Goal: Task Accomplishment & Management: Manage account settings

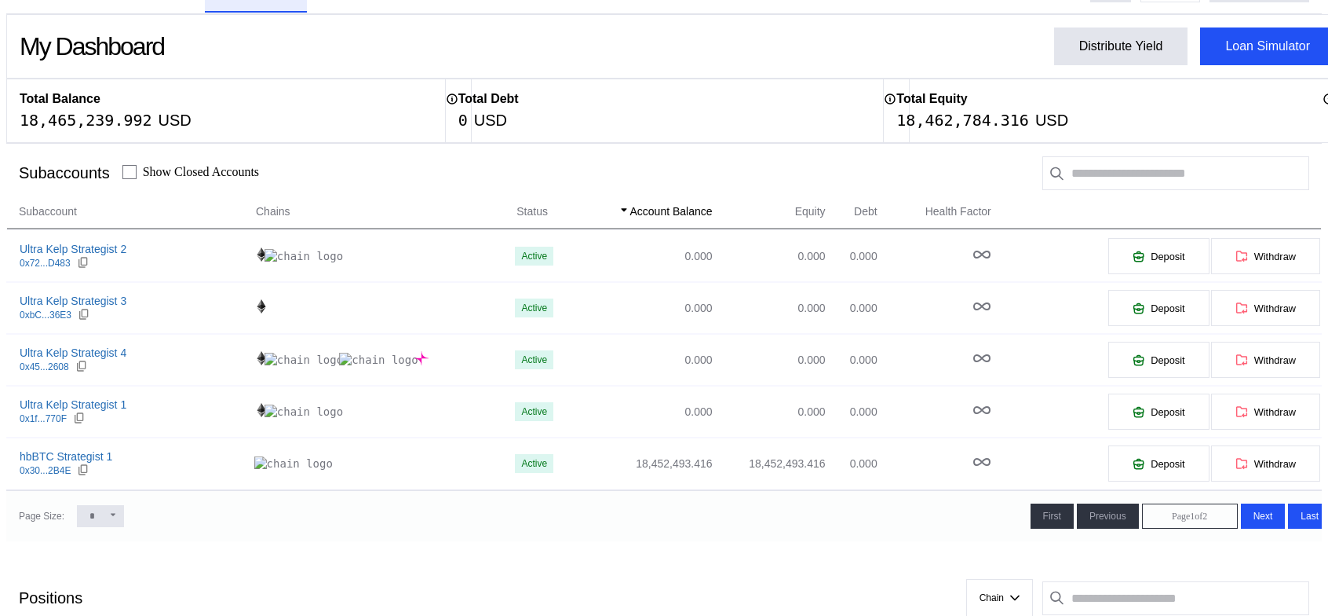
scroll to position [28, 0]
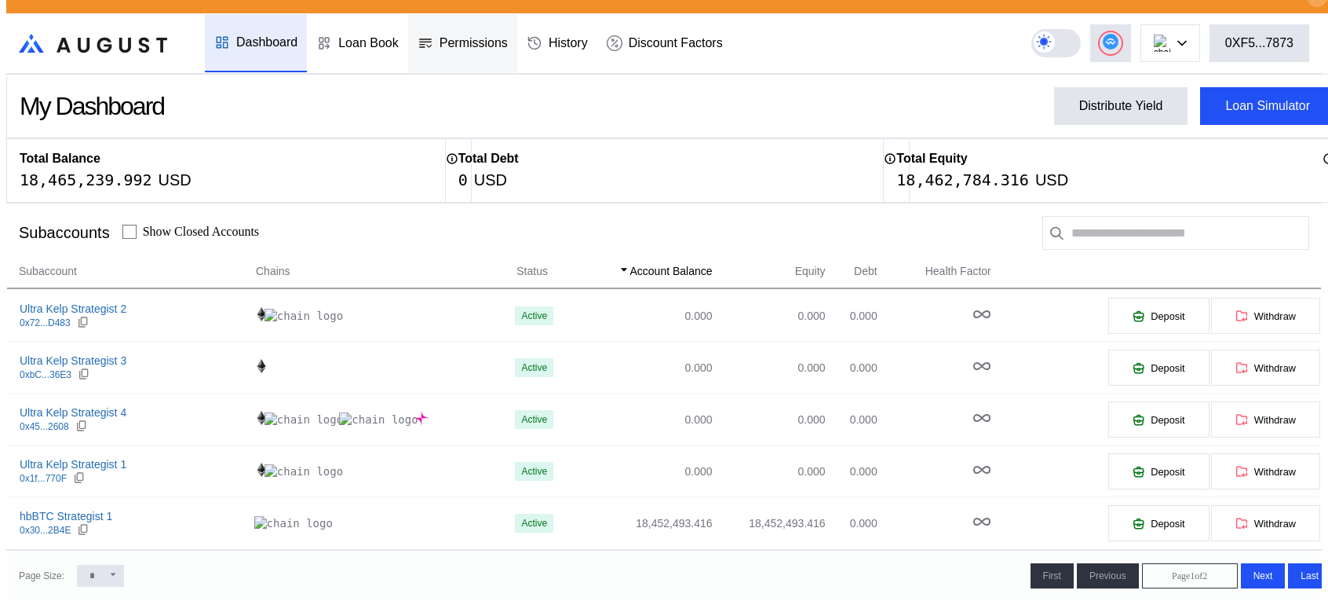
click at [466, 36] on div "Permissions" at bounding box center [474, 43] width 68 height 14
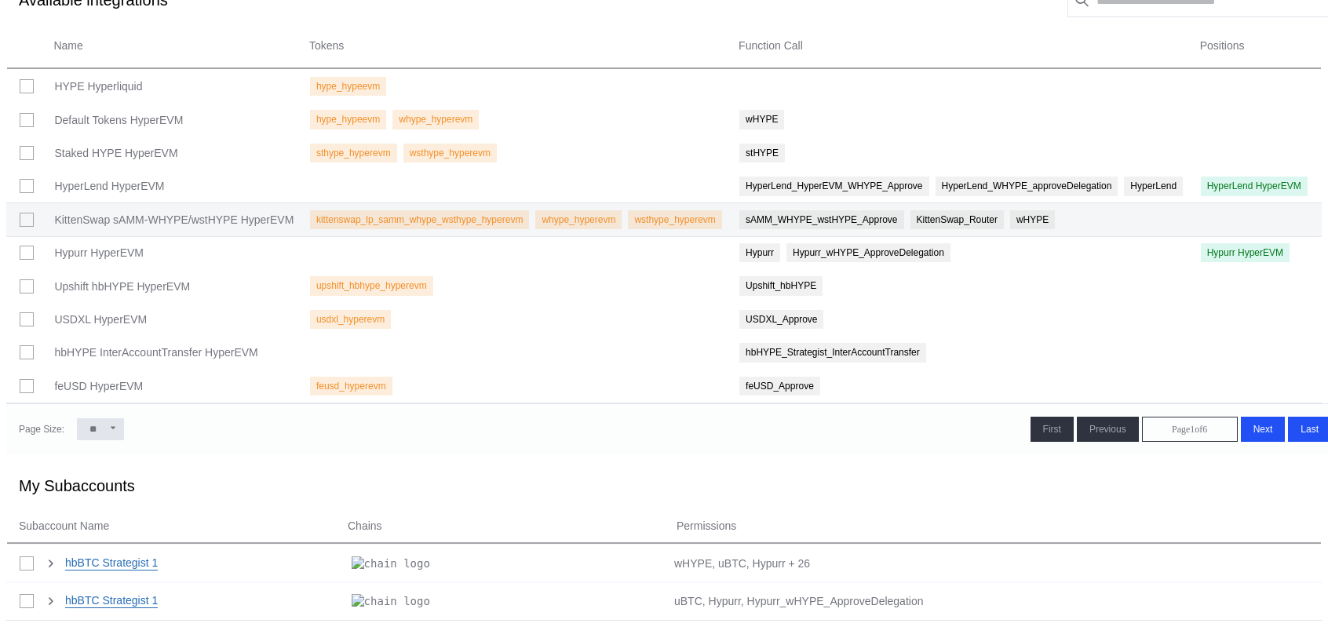
scroll to position [239, 0]
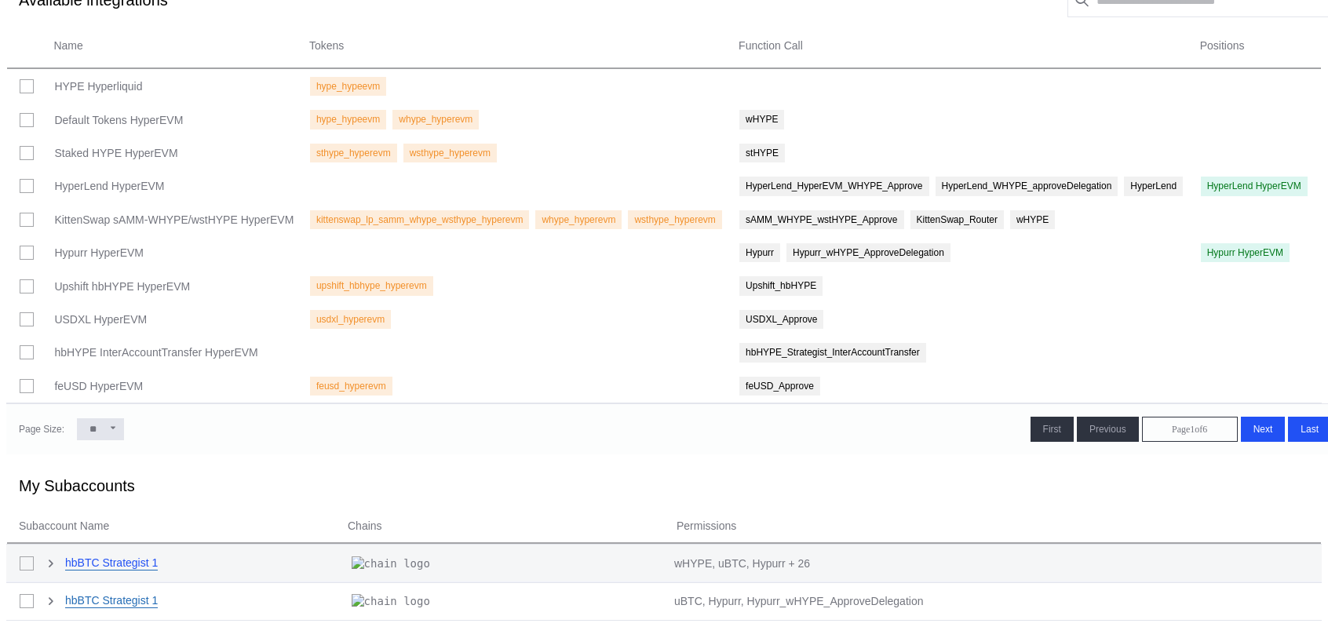
click at [86, 568] on link "hbBTC Strategist 1" at bounding box center [111, 563] width 93 height 15
click at [49, 567] on icon at bounding box center [50, 564] width 3 height 6
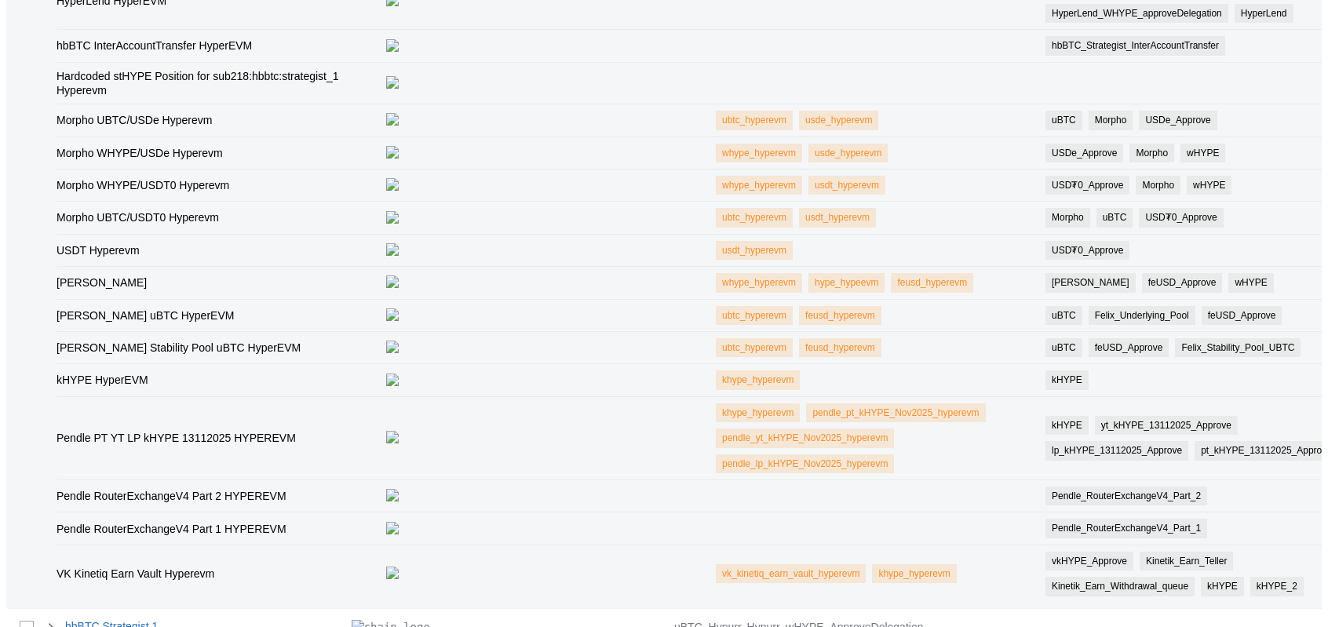
scroll to position [1190, 0]
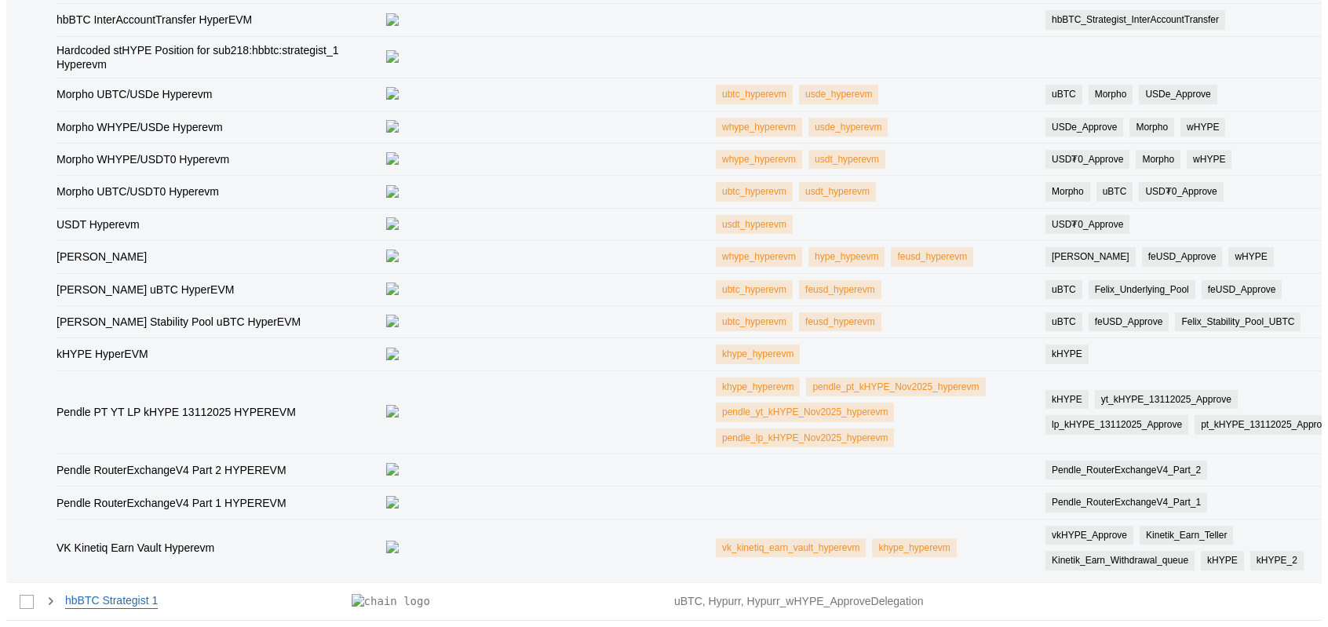
click at [1102, 404] on div "yt_kHYPE_13112025_Approve" at bounding box center [1167, 399] width 130 height 11
click at [1071, 426] on div "lp_kHYPE_13112025_Approve" at bounding box center [1117, 424] width 130 height 11
